Goal: Task Accomplishment & Management: Manage account settings

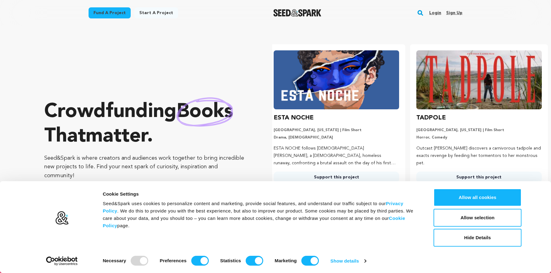
scroll to position [0, 147]
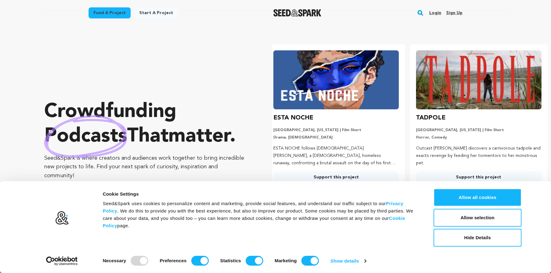
click at [438, 11] on link "Login" at bounding box center [435, 13] width 12 height 10
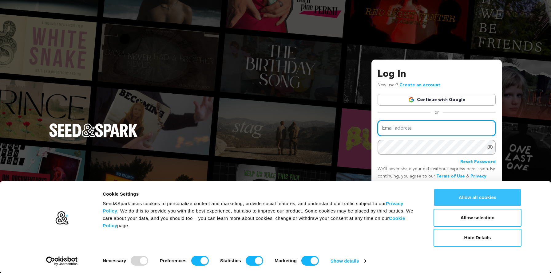
type input "jessmcl93@gmail.com"
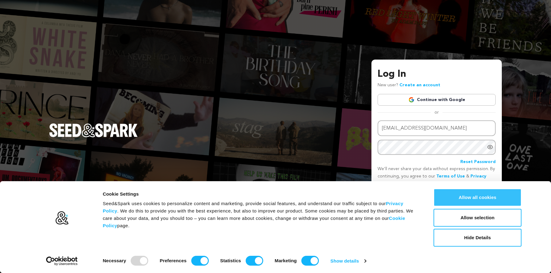
click at [469, 194] on button "Allow all cookies" at bounding box center [477, 198] width 88 height 18
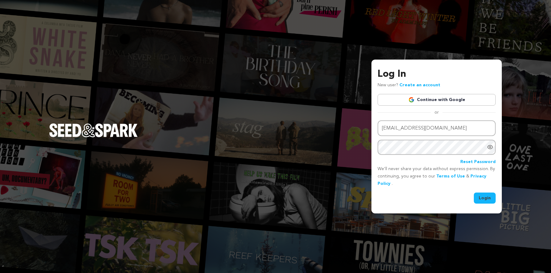
click at [481, 199] on button "Login" at bounding box center [485, 198] width 22 height 11
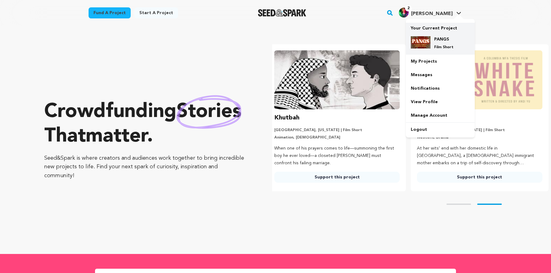
scroll to position [0, 147]
click at [436, 44] on div "PANGS Film Short" at bounding box center [445, 43] width 30 height 14
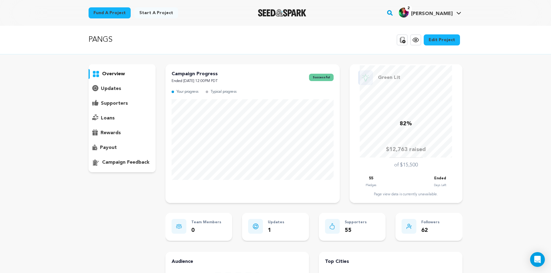
click at [110, 132] on p "rewards" at bounding box center [110, 132] width 20 height 7
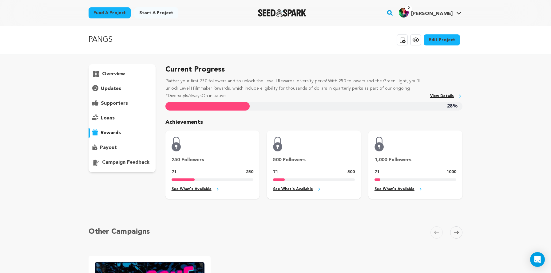
click at [112, 71] on p "overview" at bounding box center [113, 73] width 23 height 7
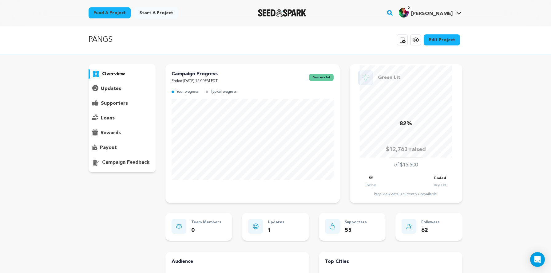
click at [416, 40] on icon at bounding box center [415, 39] width 7 height 7
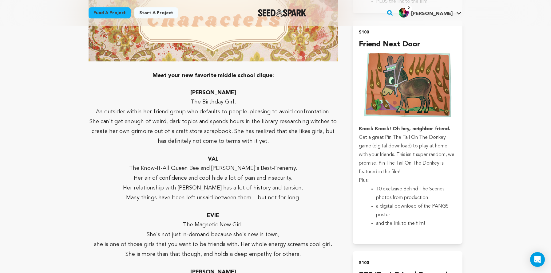
scroll to position [989, 0]
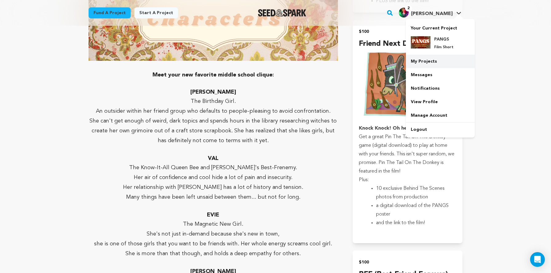
click at [427, 57] on link "My Projects" at bounding box center [440, 62] width 69 height 14
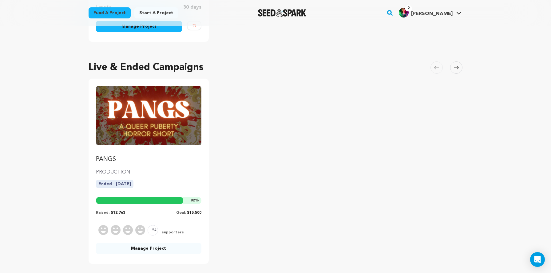
scroll to position [211, 0]
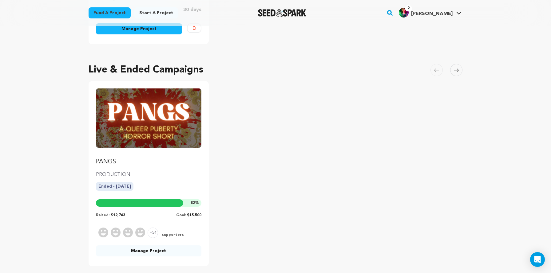
click at [146, 116] on img "Fund PANGS" at bounding box center [148, 118] width 105 height 59
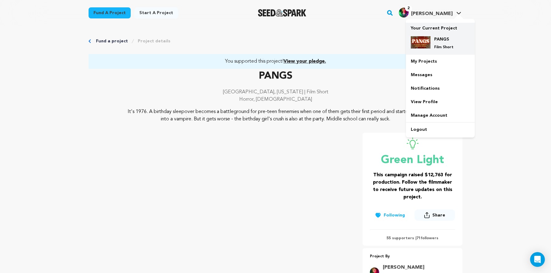
click at [434, 41] on h4 "PANGS" at bounding box center [445, 39] width 22 height 6
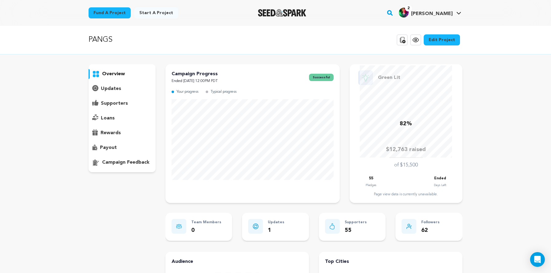
click at [108, 104] on p "supporters" at bounding box center [114, 103] width 27 height 7
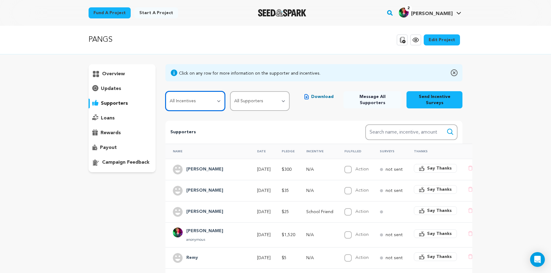
click at [209, 101] on select "All Incentives Horror Friend School Friend After-School Club Friend Friend Next…" at bounding box center [195, 101] width 60 height 20
click at [165, 91] on select "All Incentives Horror Friend School Friend After-School Club Friend Friend Next…" at bounding box center [195, 101] width 60 height 20
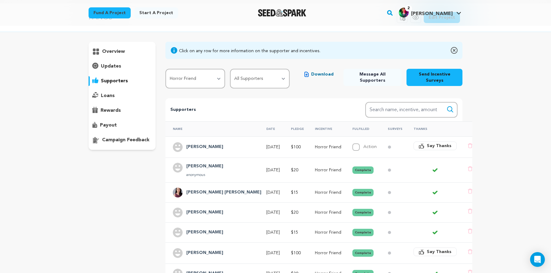
scroll to position [21, 0]
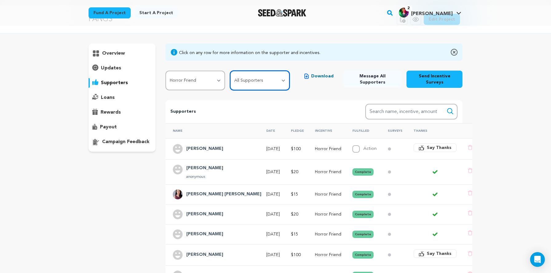
click at [261, 76] on select "All Supporters Survey not sent Survey incomplete Survey complete Incentive not …" at bounding box center [260, 81] width 60 height 20
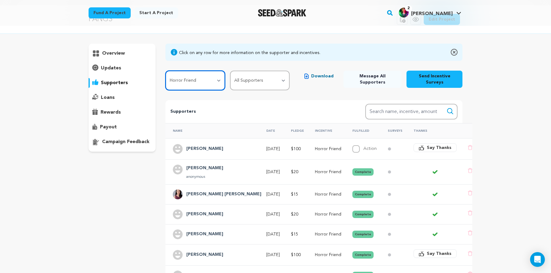
click at [198, 77] on select "All Incentives Horror Friend School Friend After-School Club Friend Friend Next…" at bounding box center [195, 81] width 60 height 20
click at [165, 71] on select "All Incentives Horror Friend School Friend After-School Club Friend Friend Next…" at bounding box center [195, 81] width 60 height 20
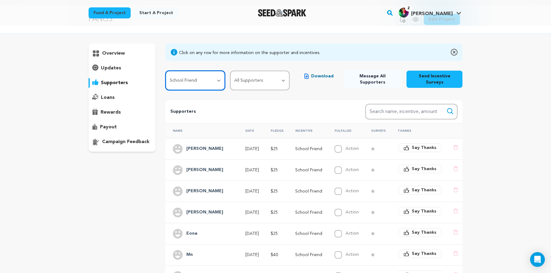
click at [201, 85] on select "All Incentives Horror Friend School Friend After-School Club Friend Friend Next…" at bounding box center [195, 81] width 60 height 20
click at [165, 71] on select "All Incentives Horror Friend School Friend After-School Club Friend Friend Next…" at bounding box center [195, 81] width 60 height 20
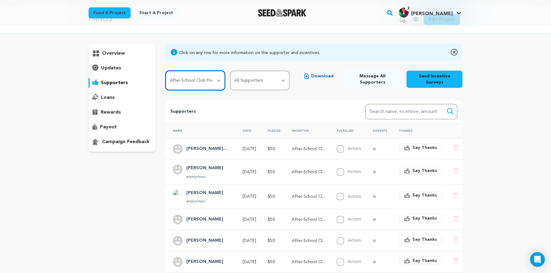
click at [201, 85] on select "All Incentives Horror Friend School Friend After-School Club Friend Friend Next…" at bounding box center [195, 81] width 60 height 20
click at [165, 71] on select "All Incentives Horror Friend School Friend After-School Club Friend Friend Next…" at bounding box center [195, 81] width 60 height 20
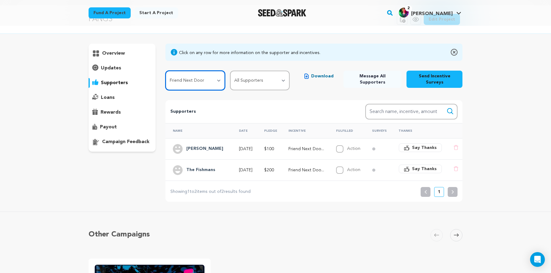
click at [204, 83] on select "All Incentives Horror Friend School Friend After-School Club Friend Friend Next…" at bounding box center [195, 81] width 60 height 20
click at [165, 71] on select "All Incentives Horror Friend School Friend After-School Club Friend Friend Next…" at bounding box center [195, 81] width 60 height 20
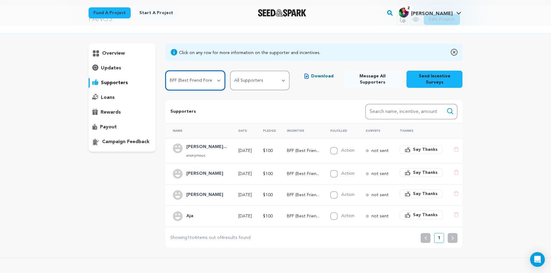
click at [203, 87] on select "All Incentives Horror Friend School Friend After-School Club Friend Friend Next…" at bounding box center [195, 81] width 60 height 20
click at [165, 71] on select "All Incentives Horror Friend School Friend After-School Club Friend Friend Next…" at bounding box center [195, 81] width 60 height 20
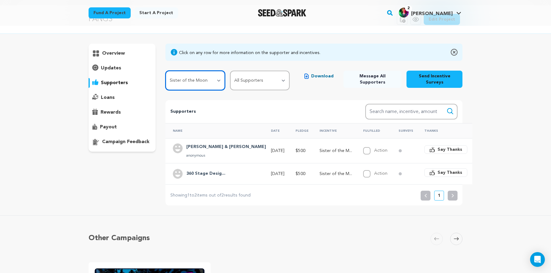
click at [208, 81] on select "All Incentives Horror Friend School Friend After-School Club Friend Friend Next…" at bounding box center [195, 81] width 60 height 20
click at [165, 71] on select "All Incentives Horror Friend School Friend After-School Club Friend Friend Next…" at bounding box center [195, 81] width 60 height 20
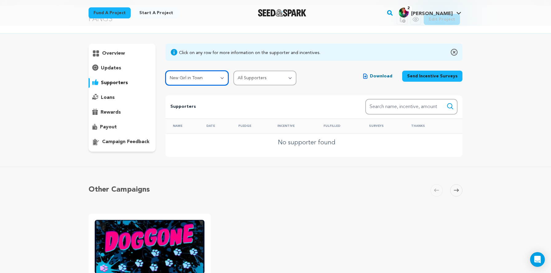
click at [210, 80] on select "All Incentives Horror Friend School Friend After-School Club Friend Friend Next…" at bounding box center [196, 78] width 63 height 15
click at [165, 71] on select "All Incentives Horror Friend School Friend After-School Club Friend Friend Next…" at bounding box center [196, 78] width 63 height 15
click at [212, 78] on select "All Incentives Horror Friend School Friend After-School Club Friend Friend Next…" at bounding box center [196, 78] width 63 height 15
click at [165, 71] on select "All Incentives Horror Friend School Friend After-School Club Friend Friend Next…" at bounding box center [196, 78] width 63 height 15
click at [214, 76] on select "All Incentives Horror Friend School Friend After-School Club Friend Friend Next…" at bounding box center [196, 78] width 63 height 15
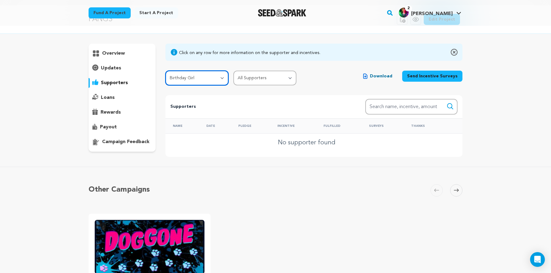
click at [165, 71] on select "All Incentives Horror Friend School Friend After-School Club Friend Friend Next…" at bounding box center [196, 78] width 63 height 15
click at [212, 80] on select "All Incentives Horror Friend School Friend After-School Club Friend Friend Next…" at bounding box center [196, 78] width 63 height 15
click at [165, 71] on select "All Incentives Horror Friend School Friend After-School Club Friend Friend Next…" at bounding box center [196, 78] width 63 height 15
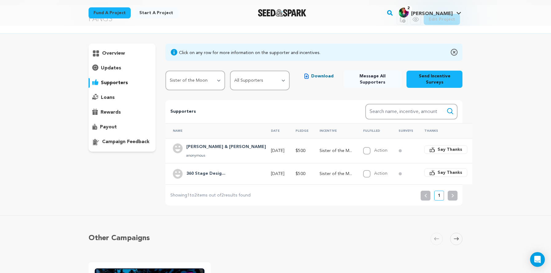
click at [319, 150] on p "Sister of the M..." at bounding box center [335, 151] width 33 height 6
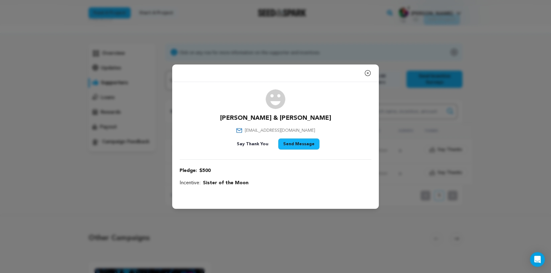
click at [368, 71] on icon "button" at bounding box center [367, 72] width 7 height 7
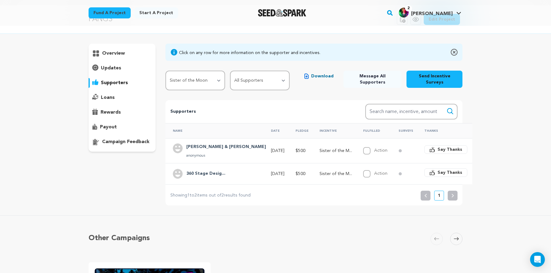
click at [513, 44] on div "PANGS Copy public preview link View project Edit Project View more option View …" at bounding box center [275, 213] width 551 height 416
click at [196, 80] on select "All Incentives Horror Friend School Friend After-School Club Friend Friend Next…" at bounding box center [195, 81] width 60 height 20
click at [165, 71] on select "All Incentives Horror Friend School Friend After-School Club Friend Friend Next…" at bounding box center [195, 81] width 60 height 20
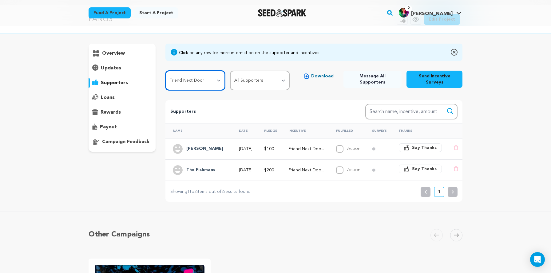
click at [203, 80] on select "All Incentives Horror Friend School Friend After-School Club Friend Friend Next…" at bounding box center [195, 81] width 60 height 20
click at [165, 71] on select "All Incentives Horror Friend School Friend After-School Club Friend Friend Next…" at bounding box center [195, 81] width 60 height 20
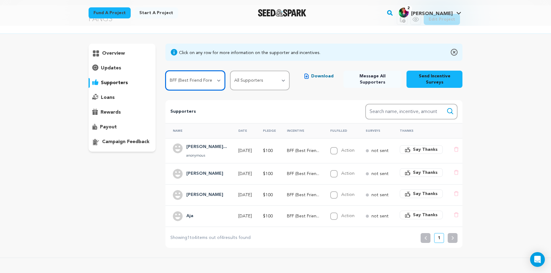
click at [211, 74] on select "All Incentives Horror Friend School Friend After-School Club Friend Friend Next…" at bounding box center [195, 81] width 60 height 20
click at [165, 71] on select "All Incentives Horror Friend School Friend After-School Club Friend Friend Next…" at bounding box center [195, 81] width 60 height 20
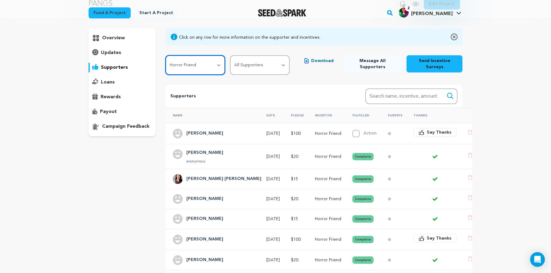
scroll to position [34, 0]
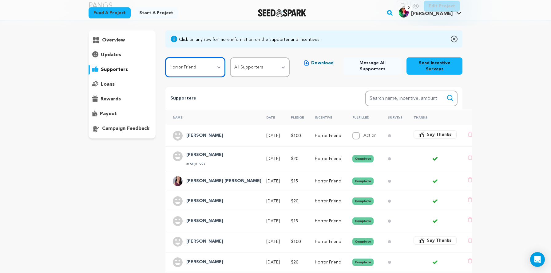
click at [193, 72] on select "All Incentives Horror Friend School Friend After-School Club Friend Friend Next…" at bounding box center [195, 67] width 60 height 20
select select "94146"
click at [165, 57] on select "All Incentives Horror Friend School Friend After-School Club Friend Friend Next…" at bounding box center [195, 67] width 60 height 20
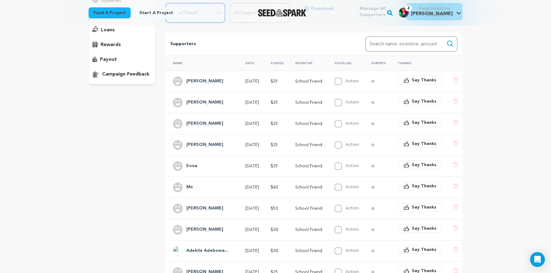
scroll to position [87, 0]
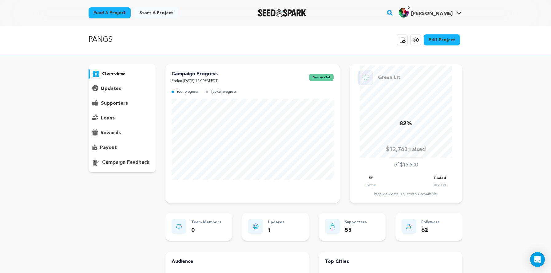
click at [418, 41] on icon at bounding box center [415, 40] width 6 height 4
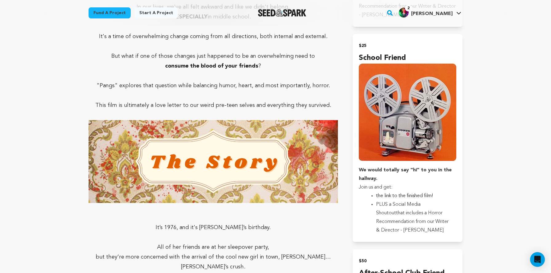
scroll to position [584, 0]
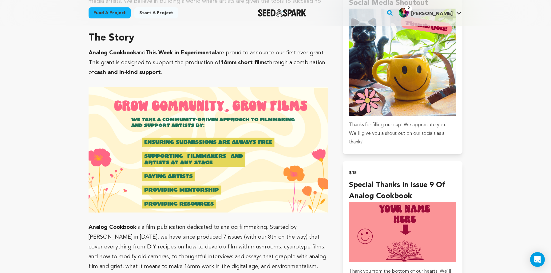
scroll to position [430, 0]
